Goal: Book appointment/travel/reservation

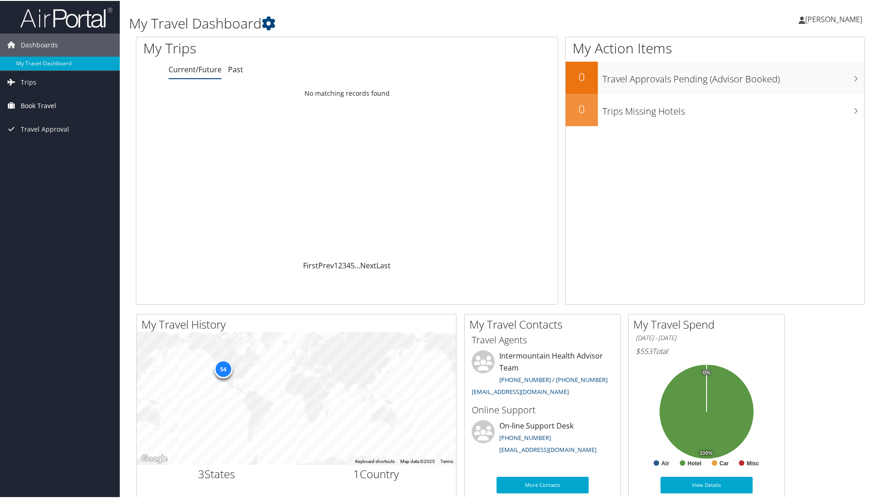
click at [28, 101] on span "Book Travel" at bounding box center [38, 104] width 35 height 23
click at [52, 101] on span "Book Travel" at bounding box center [38, 104] width 35 height 23
click at [55, 153] on link "Book/Manage Online Trips" at bounding box center [60, 151] width 120 height 14
